Goal: Use online tool/utility: Use online tool/utility

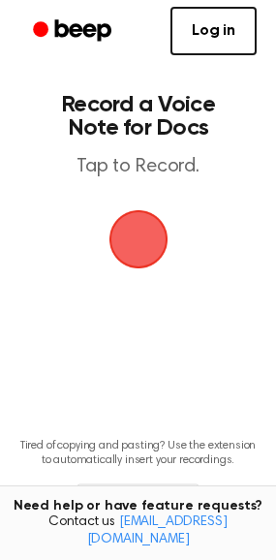
click at [142, 225] on span "button" at bounding box center [138, 239] width 100 height 100
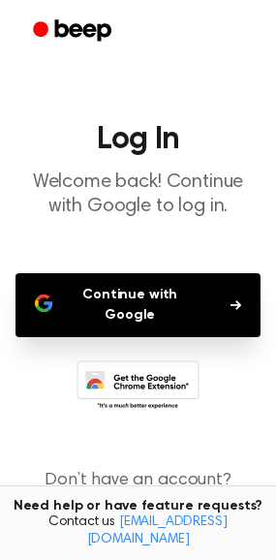
click at [172, 301] on button "Continue with Google" at bounding box center [138, 305] width 245 height 64
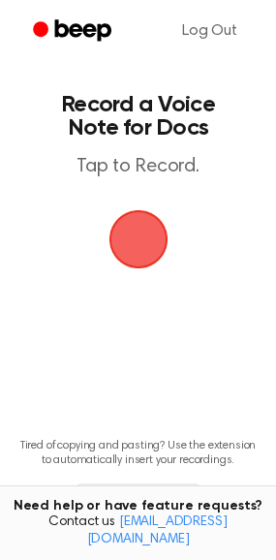
click at [132, 249] on span "button" at bounding box center [138, 239] width 109 height 109
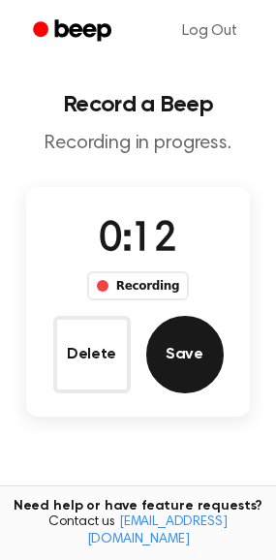
click at [194, 321] on button "Save" at bounding box center [185, 355] width 78 height 78
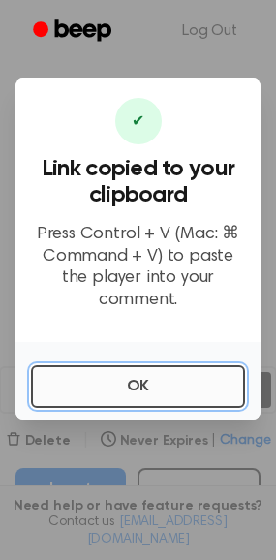
click at [148, 367] on button "OK" at bounding box center [138, 386] width 214 height 43
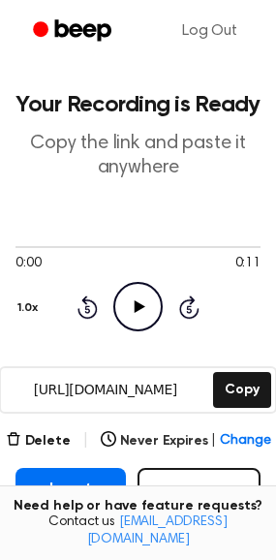
click at [140, 308] on icon at bounding box center [140, 306] width 11 height 13
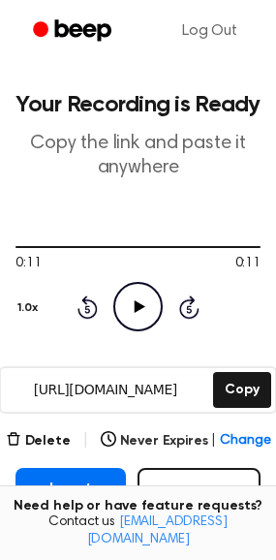
scroll to position [136, 0]
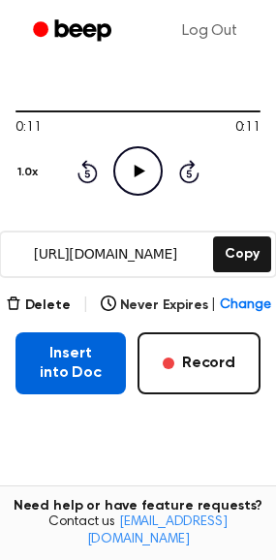
click at [76, 369] on button "Insert into Doc" at bounding box center [71, 363] width 110 height 62
click at [71, 379] on button "Insert into Doc" at bounding box center [71, 363] width 110 height 62
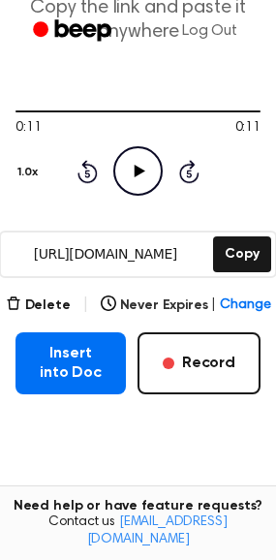
scroll to position [0, 0]
